Goal: Task Accomplishment & Management: Manage account settings

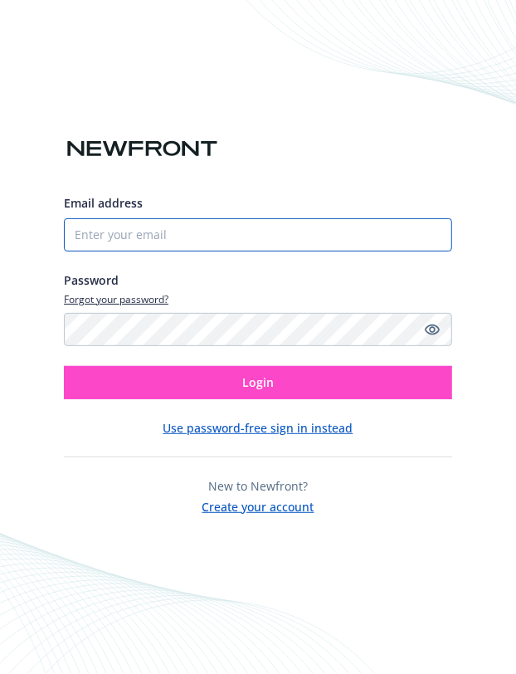
type input "3609044986"
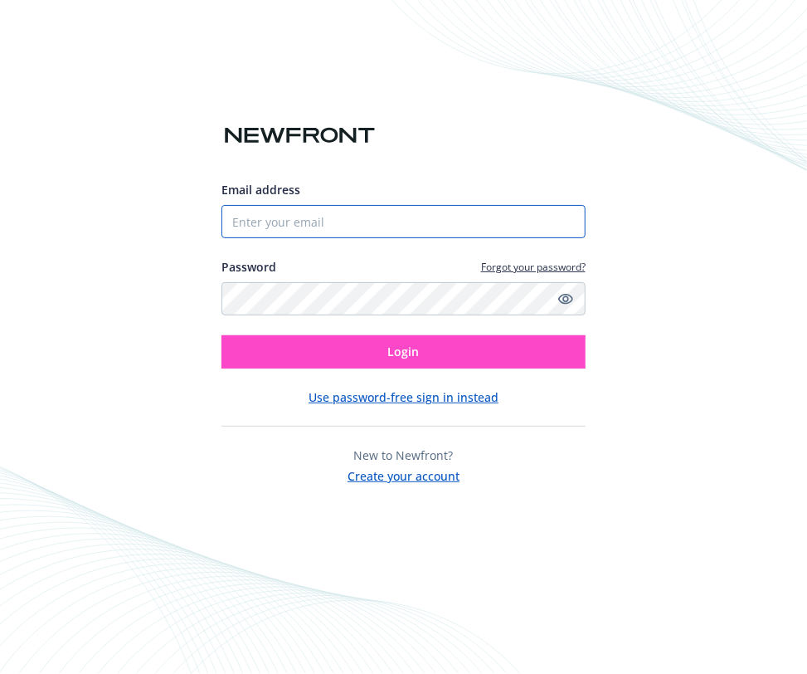
type input "3609044986"
